Goal: Transaction & Acquisition: Purchase product/service

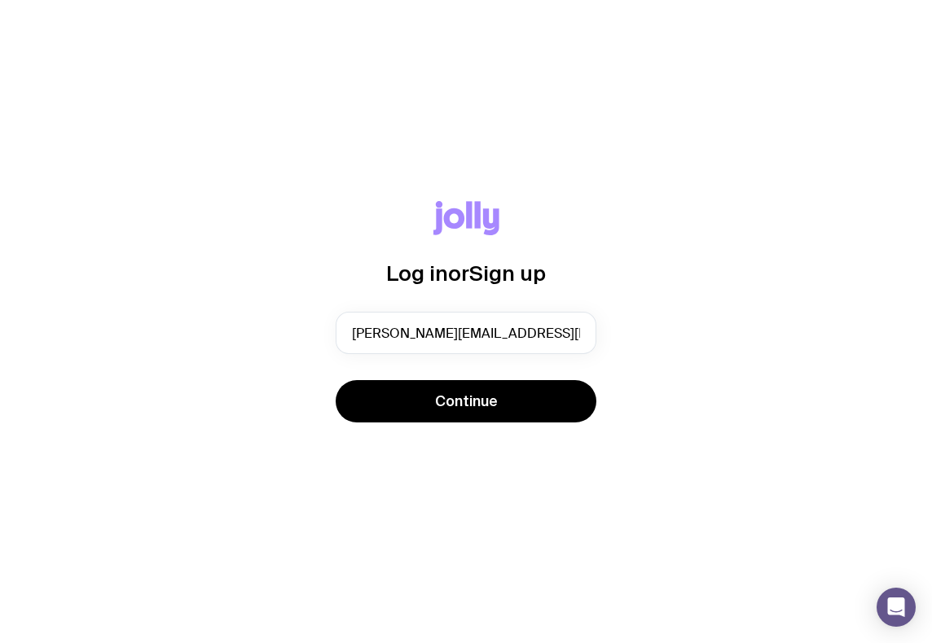
type input "[PERSON_NAME][EMAIL_ADDRESS][DOMAIN_NAME]"
click at [336, 380] on button "Continue" at bounding box center [466, 401] width 261 height 42
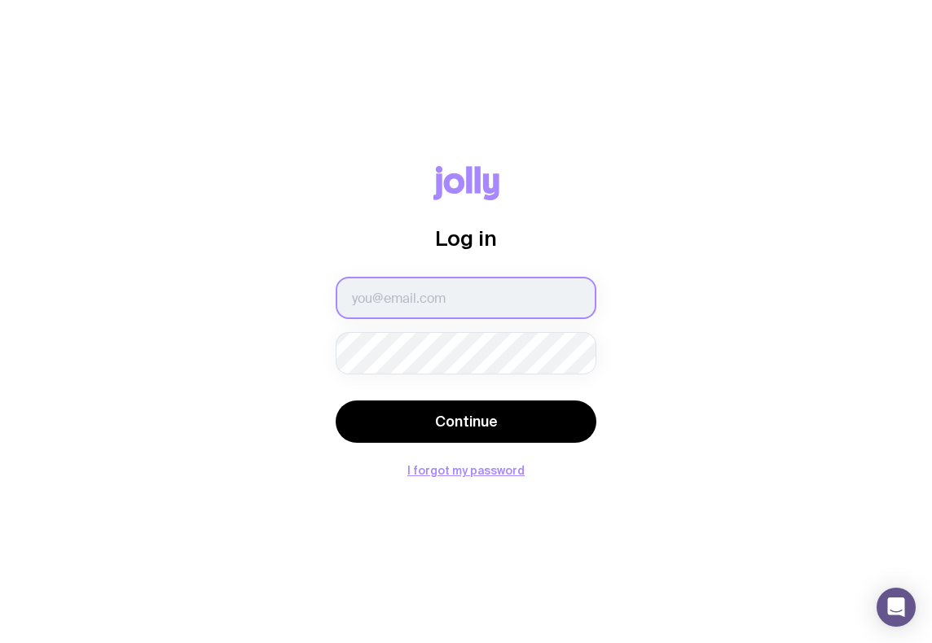
type input "[PERSON_NAME][EMAIL_ADDRESS][DOMAIN_NAME]"
click at [553, 410] on button "Continue" at bounding box center [466, 422] width 261 height 42
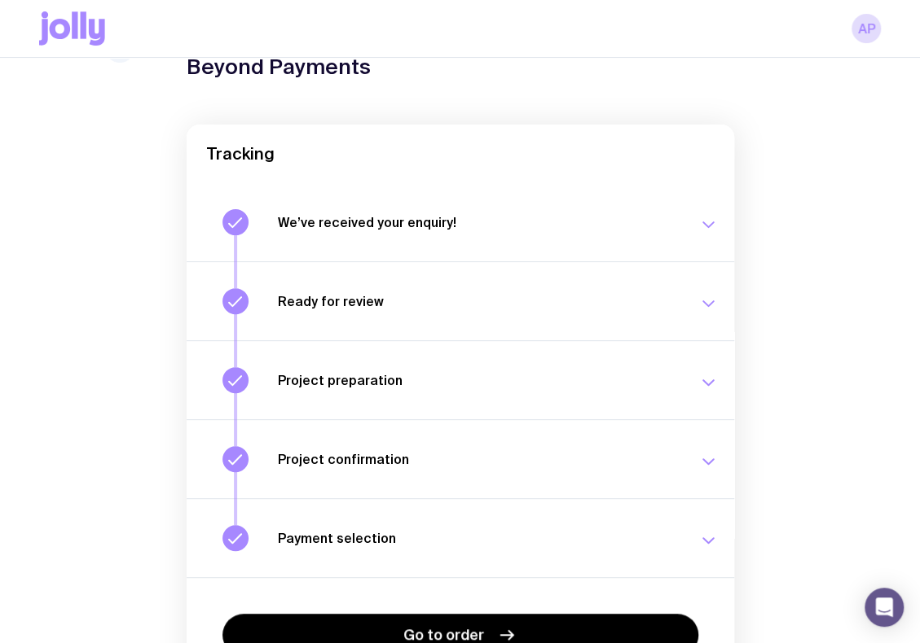
scroll to position [189, 0]
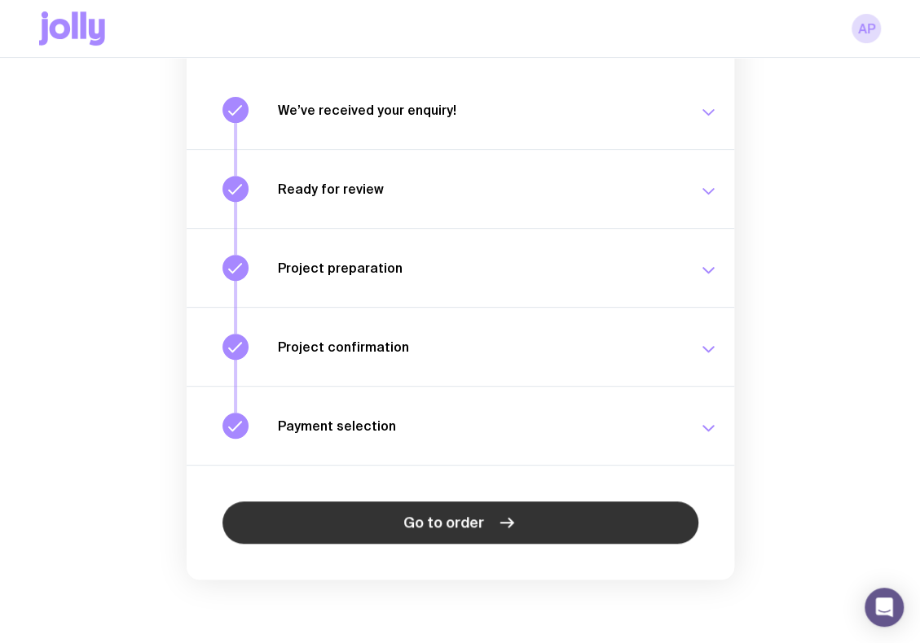
click at [521, 518] on link "Go to order" at bounding box center [460, 523] width 476 height 42
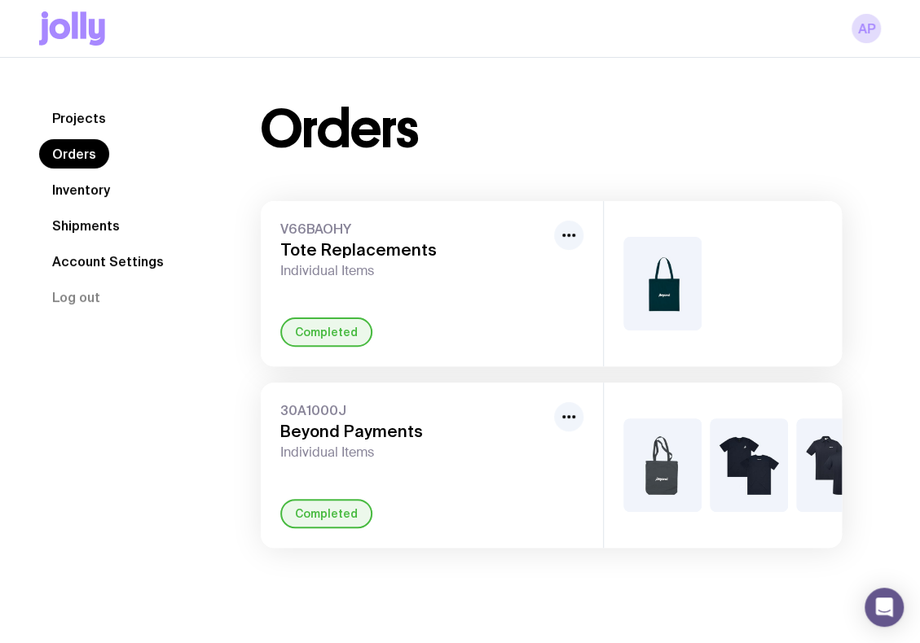
click at [101, 152] on link "Orders" at bounding box center [74, 153] width 70 height 29
click at [89, 121] on link "Projects" at bounding box center [79, 117] width 80 height 29
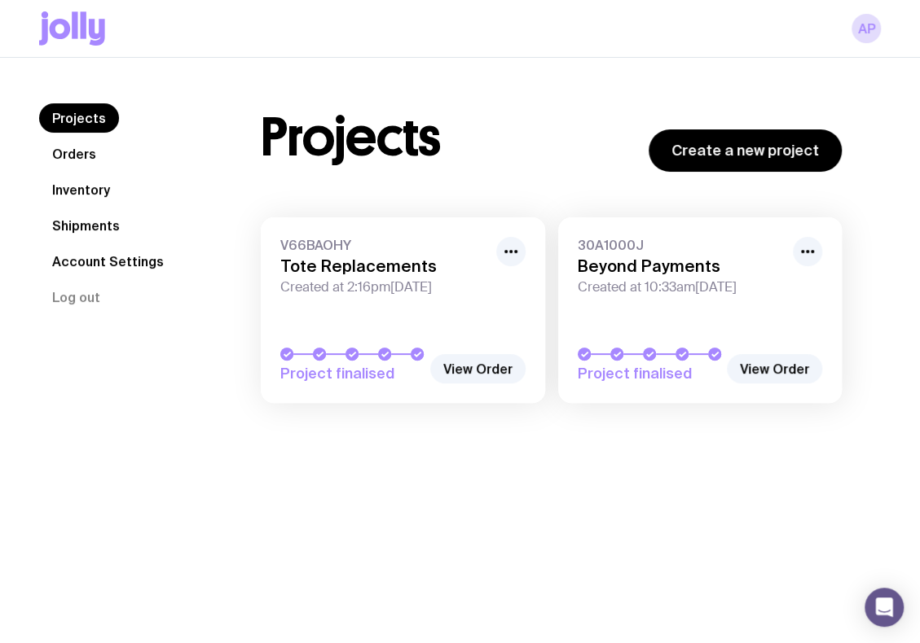
click at [90, 156] on link "Orders" at bounding box center [74, 153] width 70 height 29
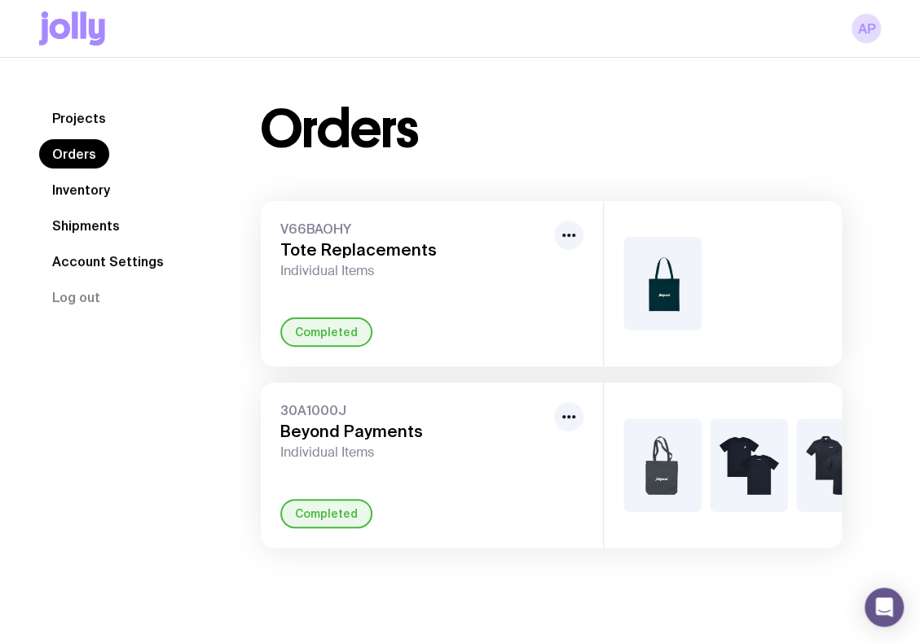
click at [93, 226] on link "Shipments" at bounding box center [86, 225] width 94 height 29
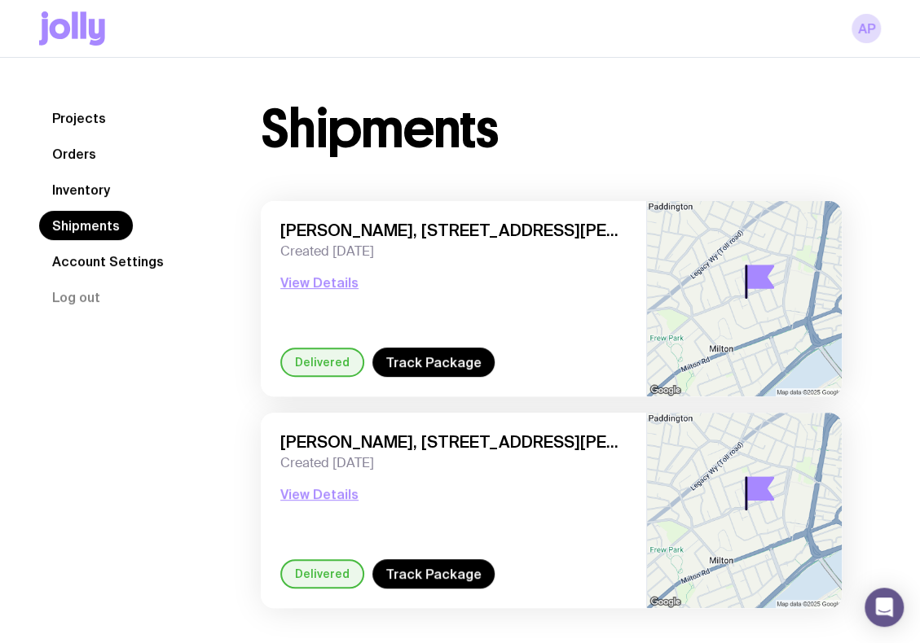
click at [48, 33] on icon at bounding box center [72, 28] width 66 height 34
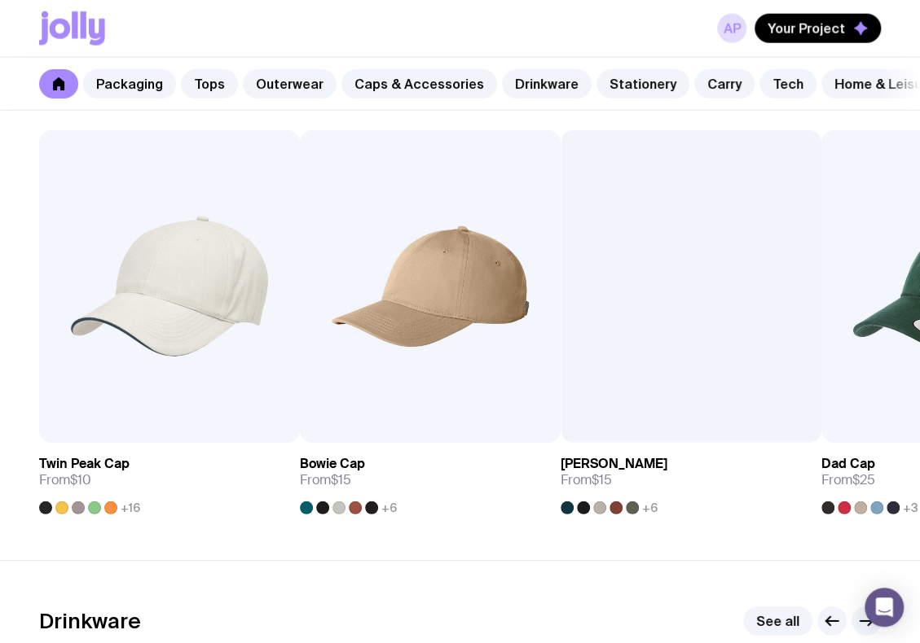
scroll to position [1792, 0]
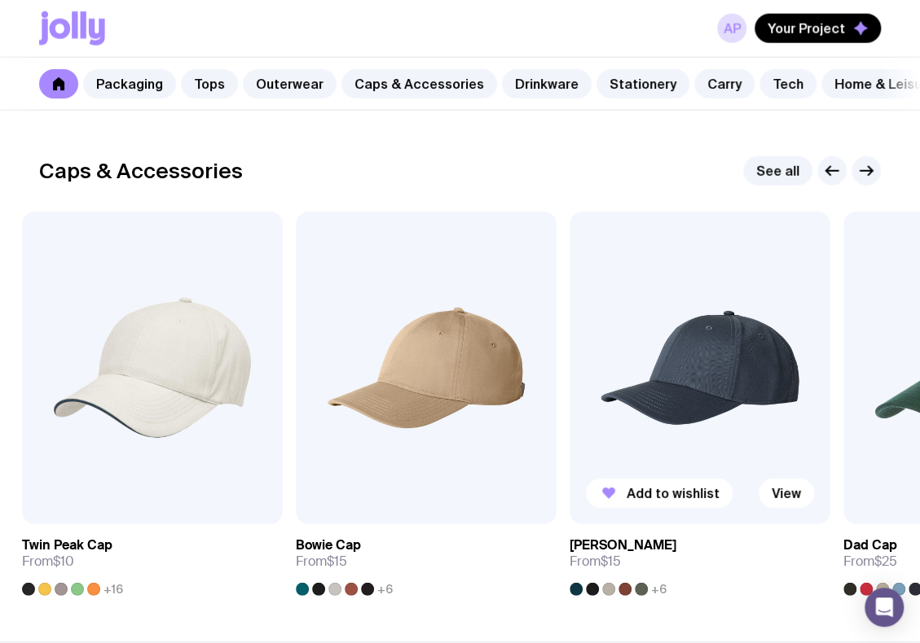
drag, startPoint x: 669, startPoint y: 455, endPoint x: 342, endPoint y: 431, distance: 327.5
click at [569, 431] on img at bounding box center [699, 368] width 261 height 313
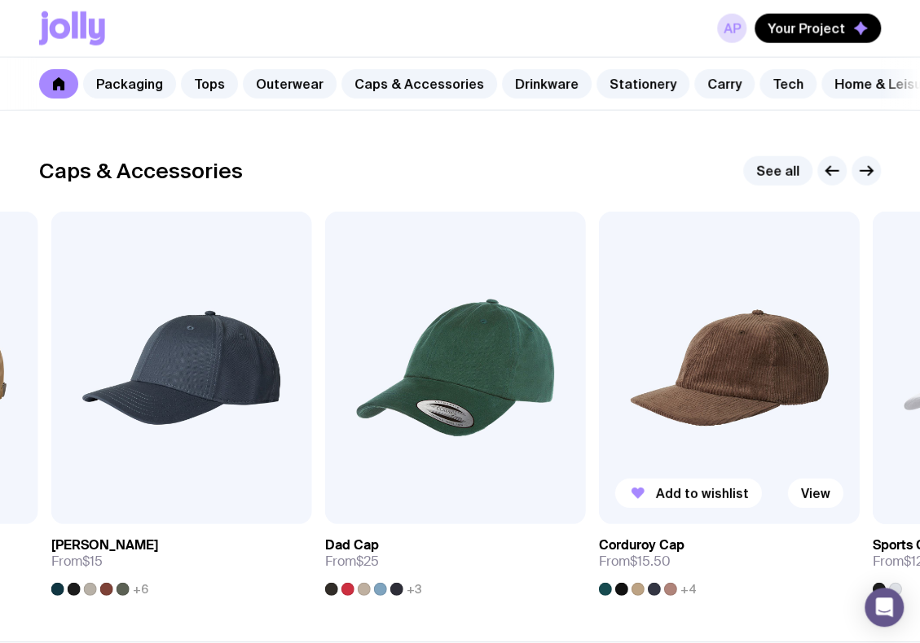
drag, startPoint x: 703, startPoint y: 444, endPoint x: 276, endPoint y: 408, distance: 428.3
click at [599, 408] on img at bounding box center [729, 368] width 261 height 313
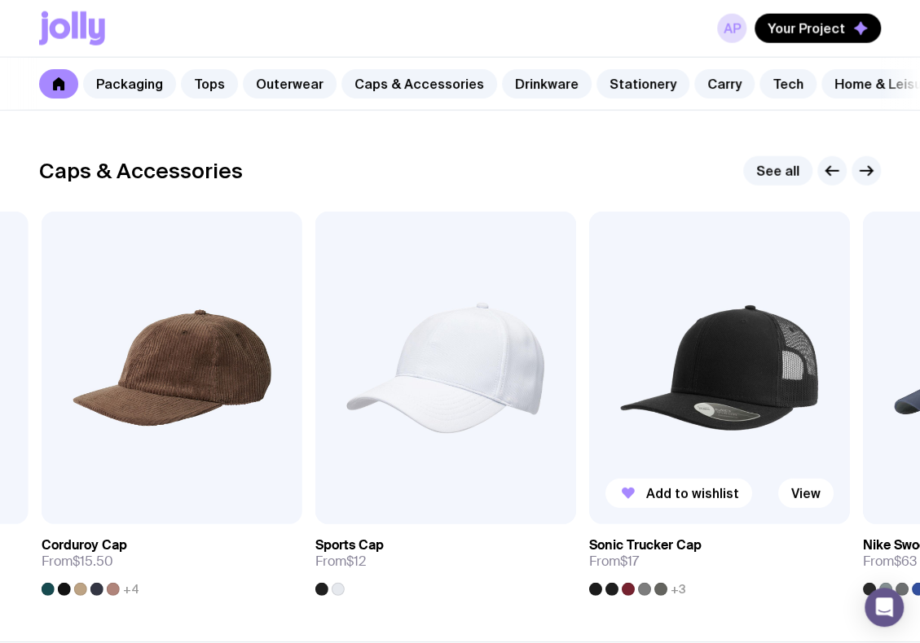
drag, startPoint x: 696, startPoint y: 437, endPoint x: 350, endPoint y: 416, distance: 346.8
click at [589, 418] on img at bounding box center [719, 368] width 261 height 313
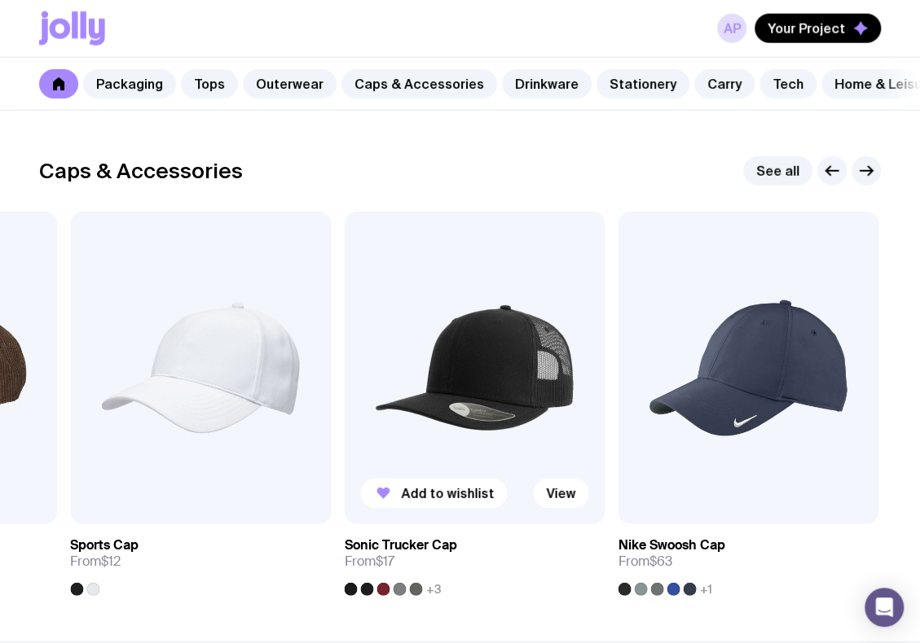
drag, startPoint x: 527, startPoint y: 408, endPoint x: 349, endPoint y: 388, distance: 178.6
click at [358, 389] on div "Add to wishlist View Twin Peak Cap From $10 +16 Add to wishlist View Bowie Cap …" at bounding box center [459, 404] width 841 height 384
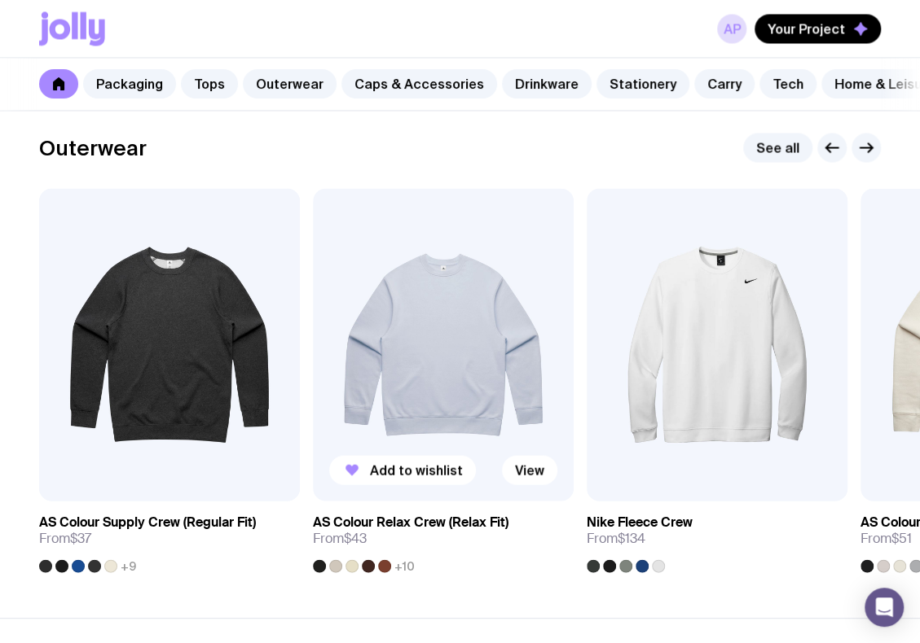
scroll to position [1222, 0]
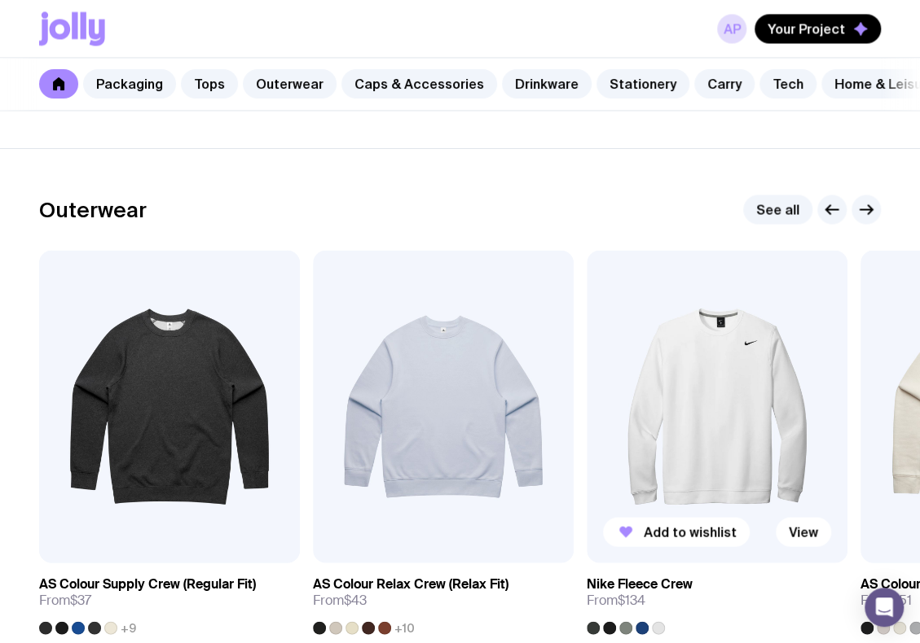
drag, startPoint x: 747, startPoint y: 374, endPoint x: 336, endPoint y: 343, distance: 412.5
click at [586, 343] on img at bounding box center [716, 406] width 261 height 313
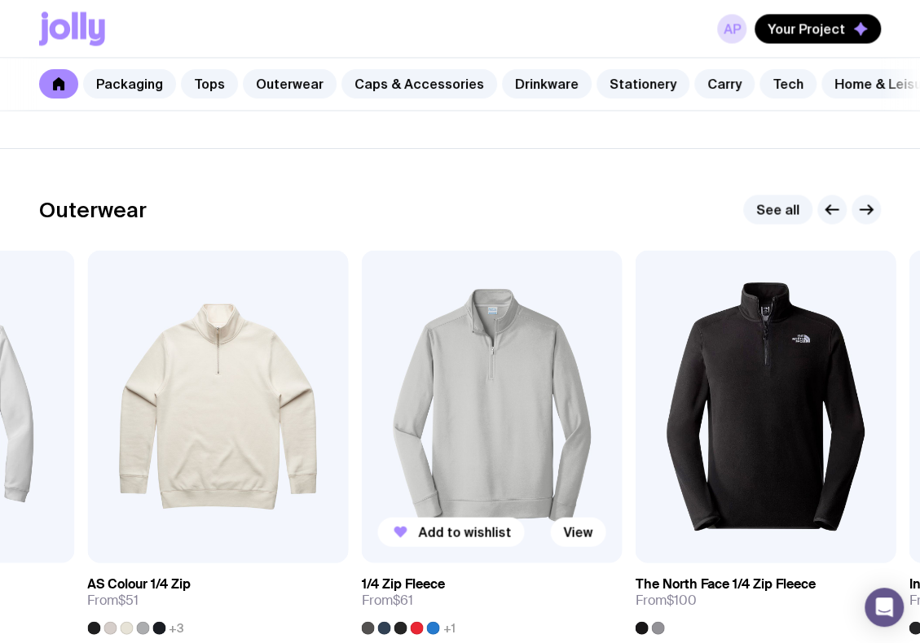
drag, startPoint x: 610, startPoint y: 369, endPoint x: 355, endPoint y: 359, distance: 255.1
click at [361, 361] on img at bounding box center [491, 406] width 261 height 313
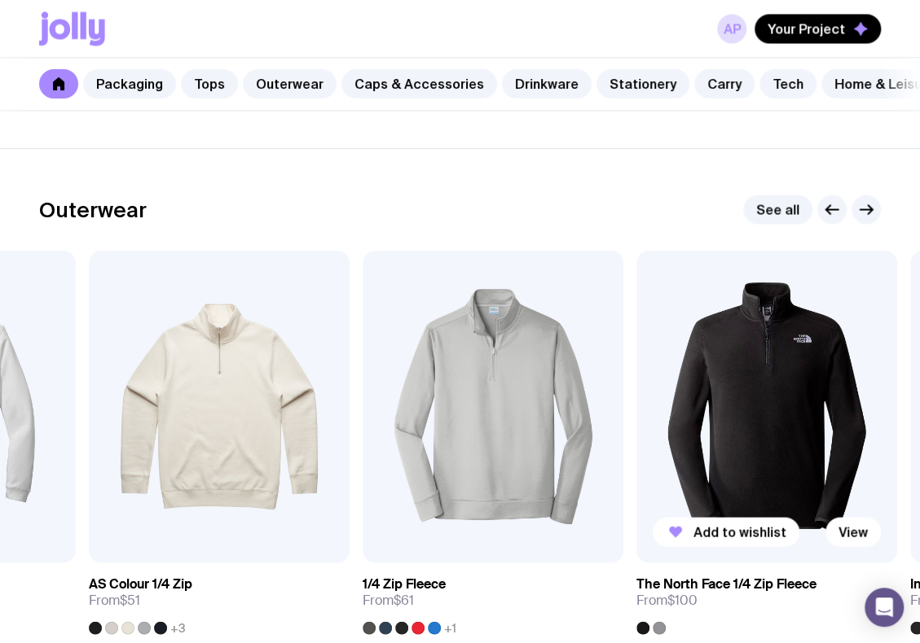
drag, startPoint x: 719, startPoint y: 426, endPoint x: 856, endPoint y: 419, distance: 137.0
click at [856, 419] on img at bounding box center [766, 406] width 261 height 313
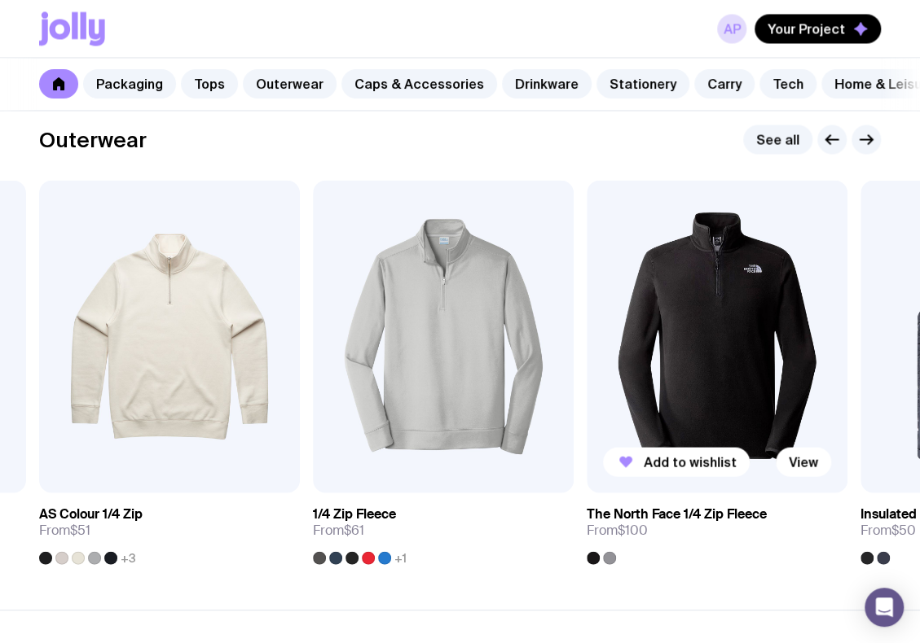
scroll to position [1303, 0]
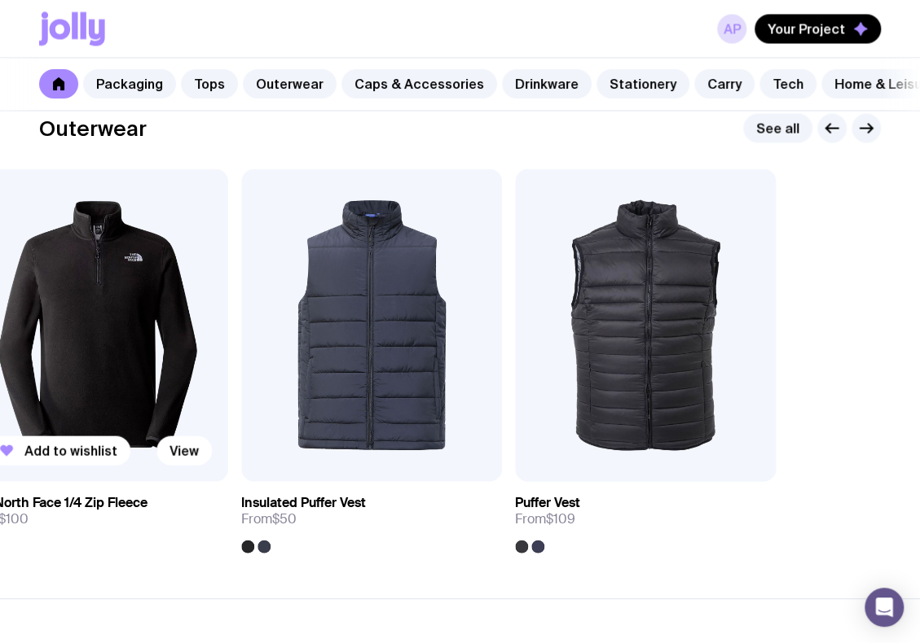
drag, startPoint x: 797, startPoint y: 427, endPoint x: 182, endPoint y: 360, distance: 618.5
click at [182, 360] on img at bounding box center [97, 325] width 261 height 313
